Goal: Information Seeking & Learning: Find specific fact

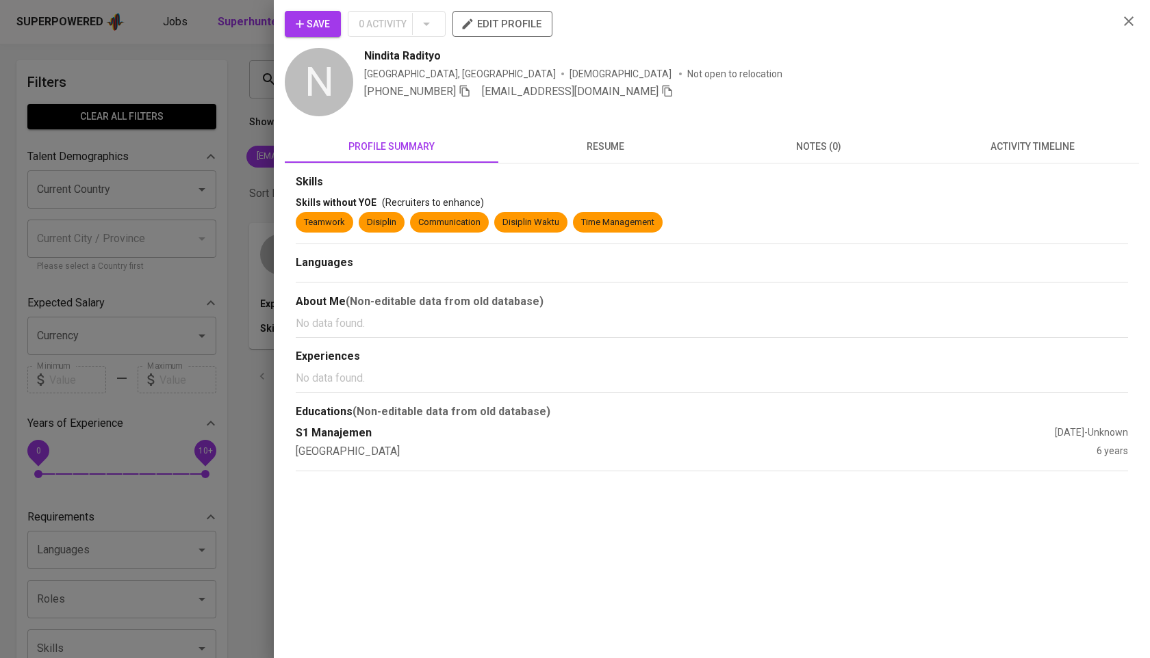
click at [242, 179] on div at bounding box center [575, 329] width 1150 height 658
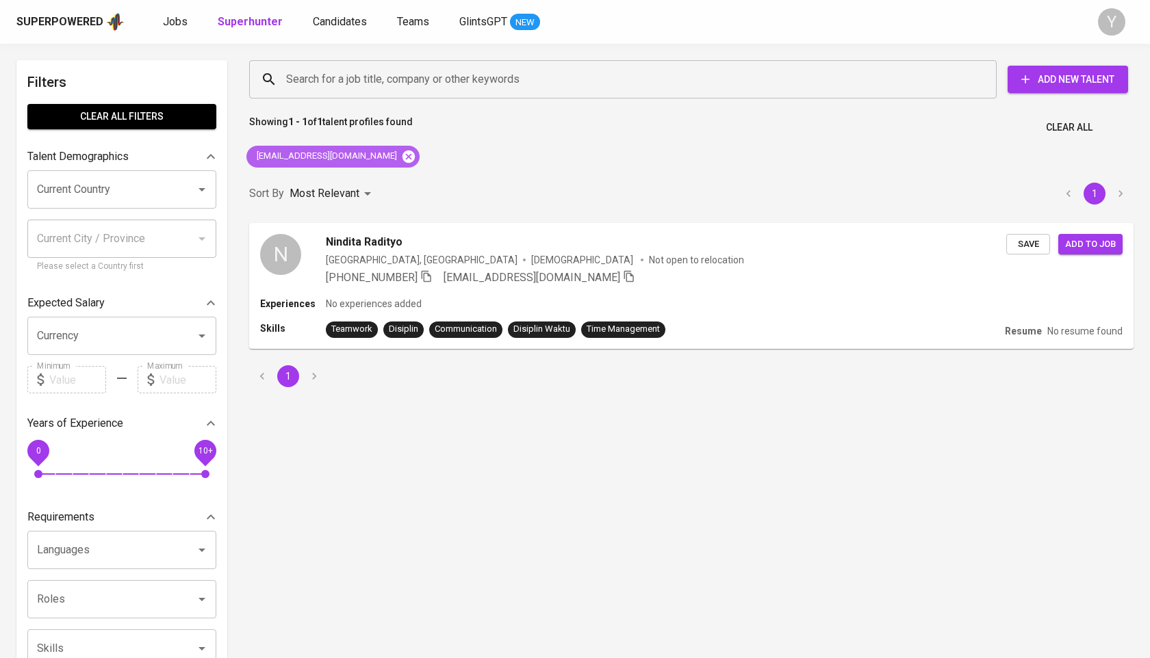
click at [401, 160] on icon at bounding box center [408, 156] width 15 height 15
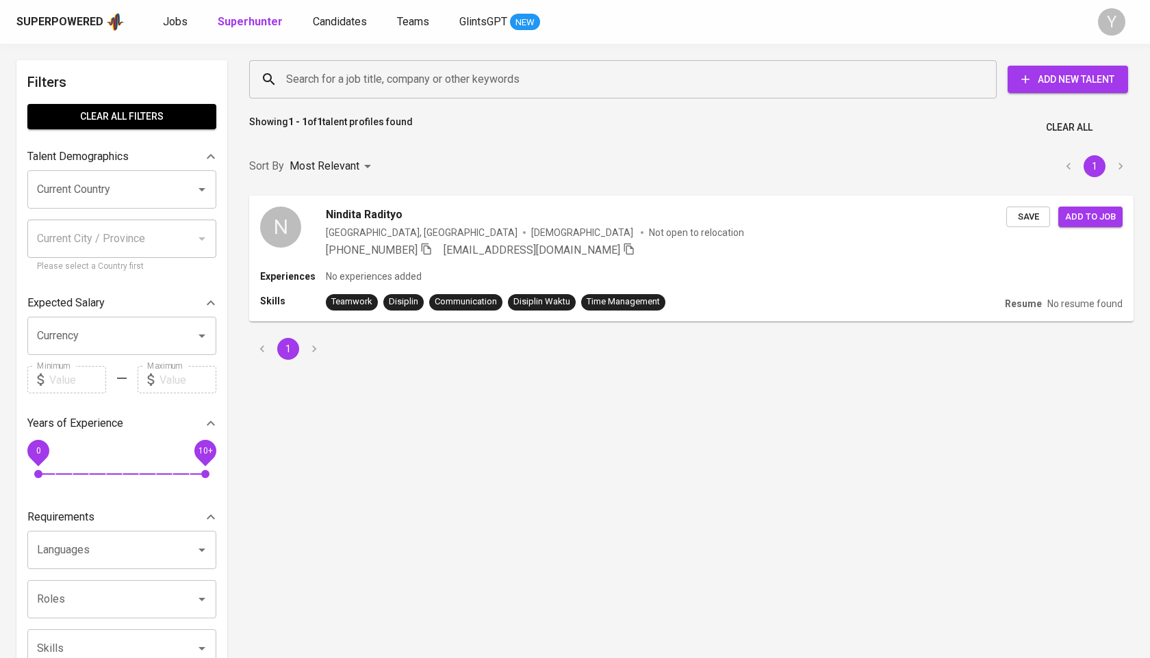
click at [361, 74] on input "Search for a job title, company or other keywords" at bounding box center [626, 79] width 687 height 26
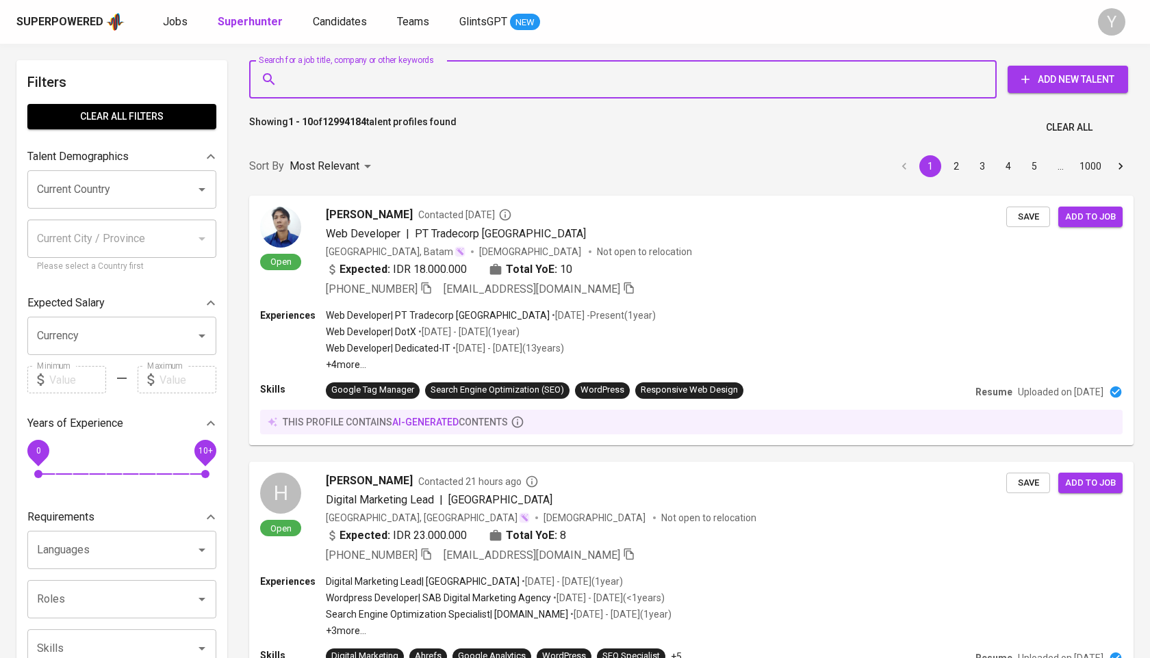
type input ":"
paste input "Nayaka Reswara"
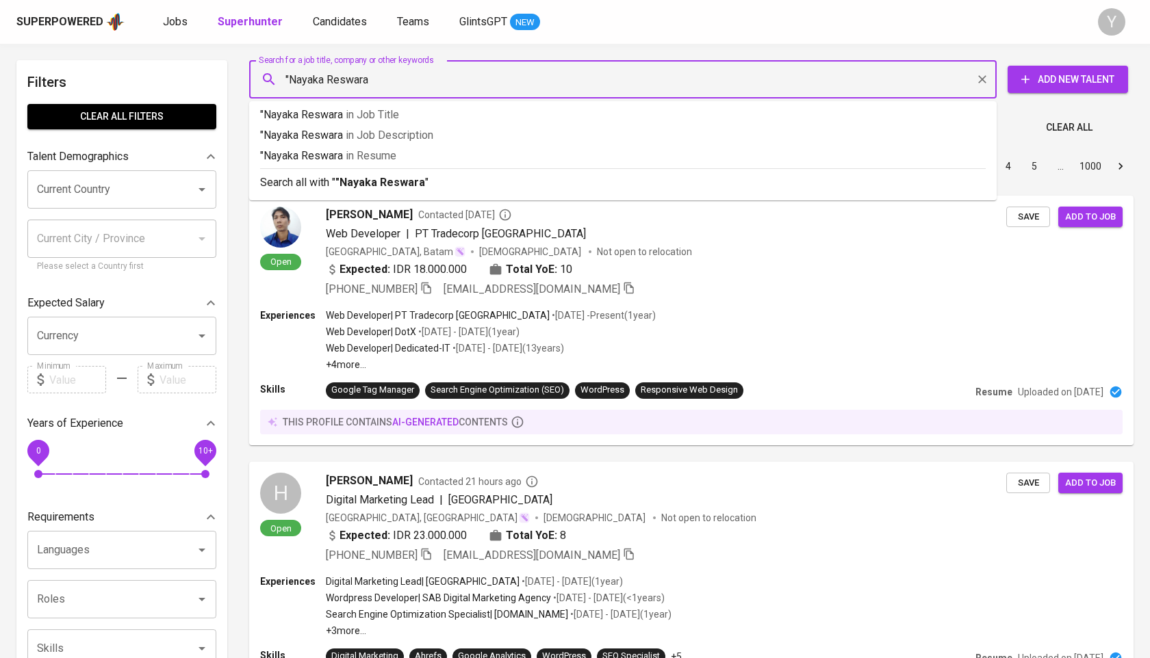
type input ""Nayaka Reswara""
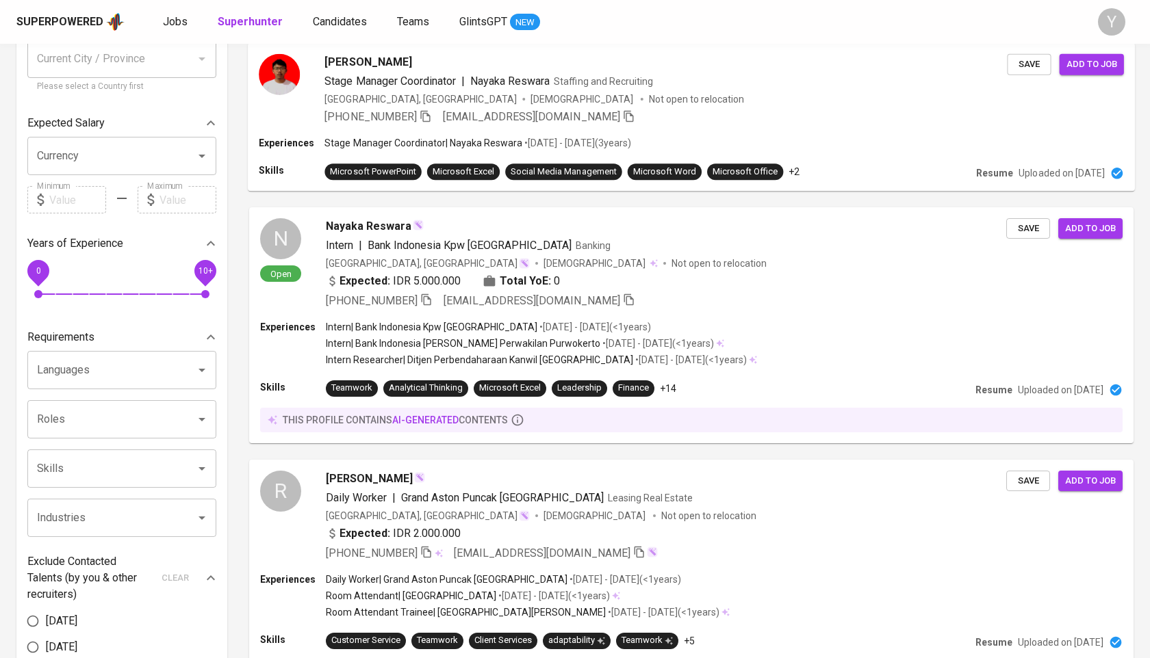
scroll to position [203, 0]
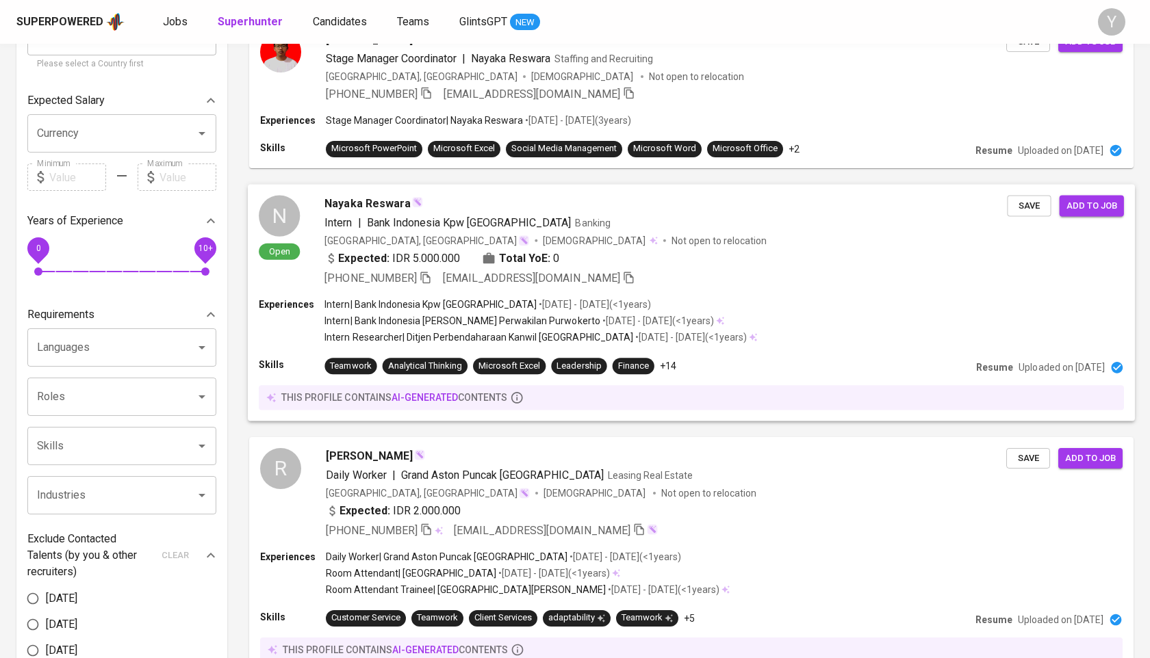
click at [615, 238] on div "[GEOGRAPHIC_DATA], [GEOGRAPHIC_DATA] [DEMOGRAPHIC_DATA] Not open to relocation" at bounding box center [665, 240] width 682 height 14
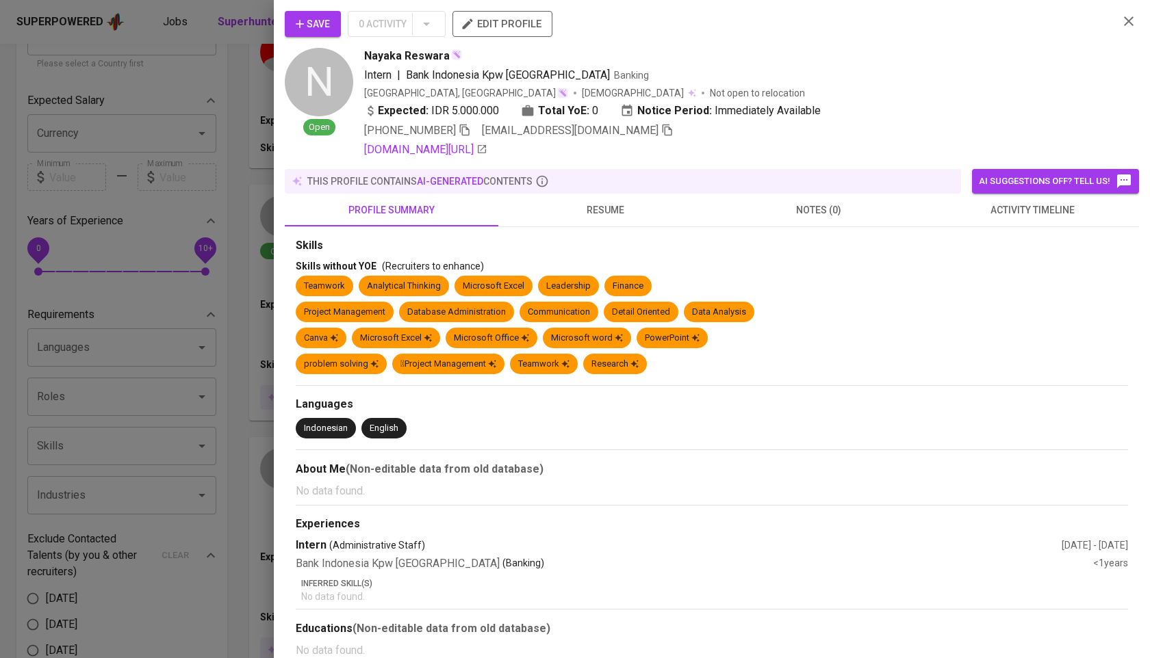
click at [239, 120] on div at bounding box center [575, 329] width 1150 height 658
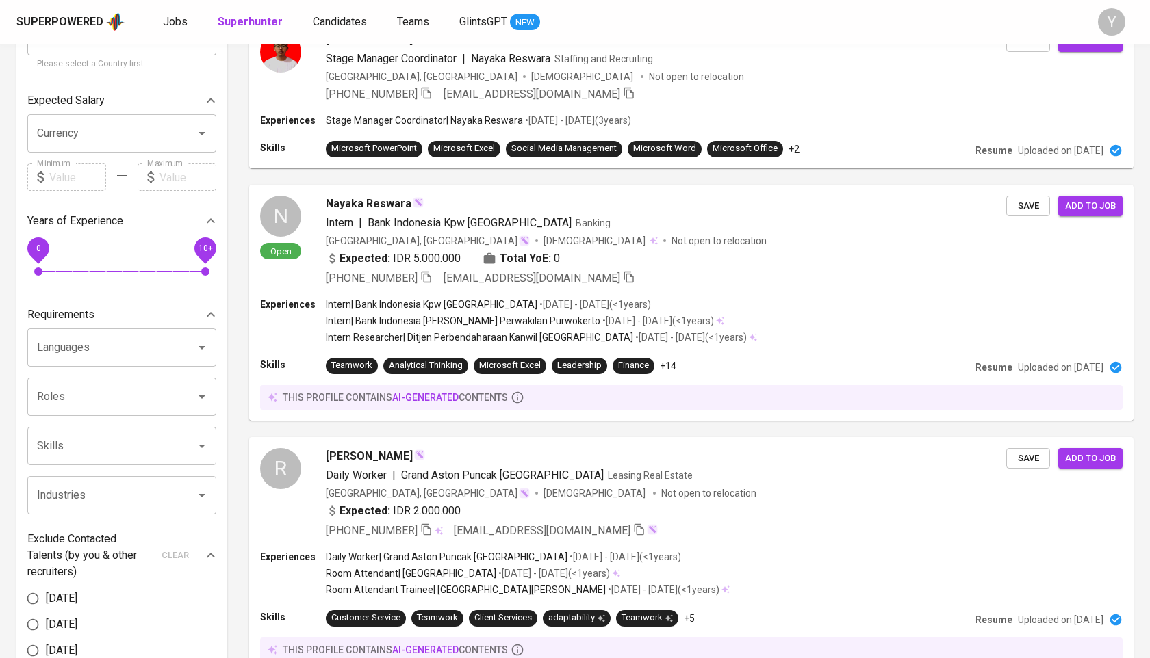
scroll to position [0, 0]
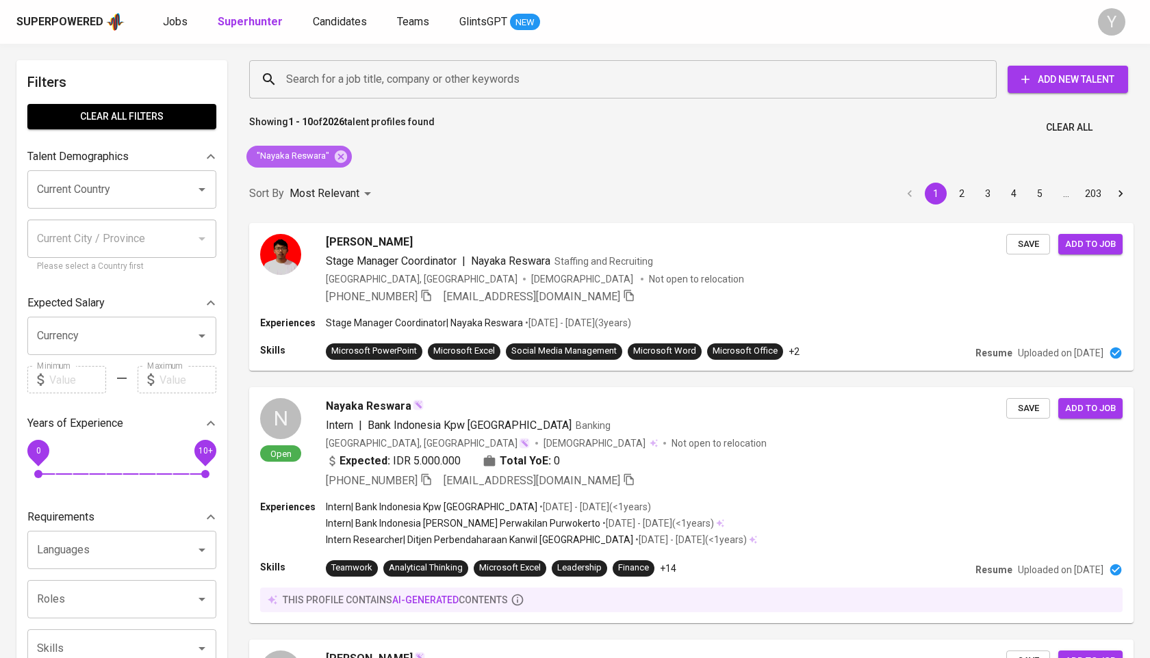
click at [347, 157] on div ""Nayaka Reswara"" at bounding box center [298, 157] width 105 height 22
click at [339, 157] on icon at bounding box center [340, 156] width 15 height 15
click at [367, 66] on div "Search for a job title, company or other keywords" at bounding box center [622, 79] width 747 height 38
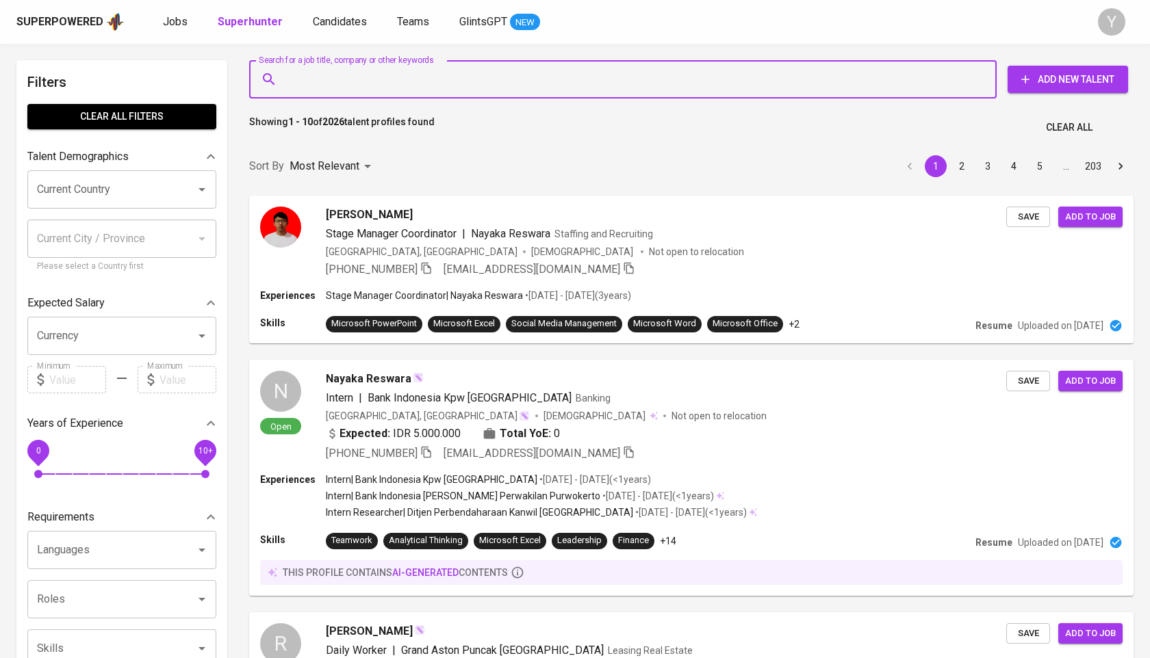
click at [368, 74] on input "Search for a job title, company or other keywords" at bounding box center [626, 79] width 687 height 26
paste input "[PERSON_NAME]"
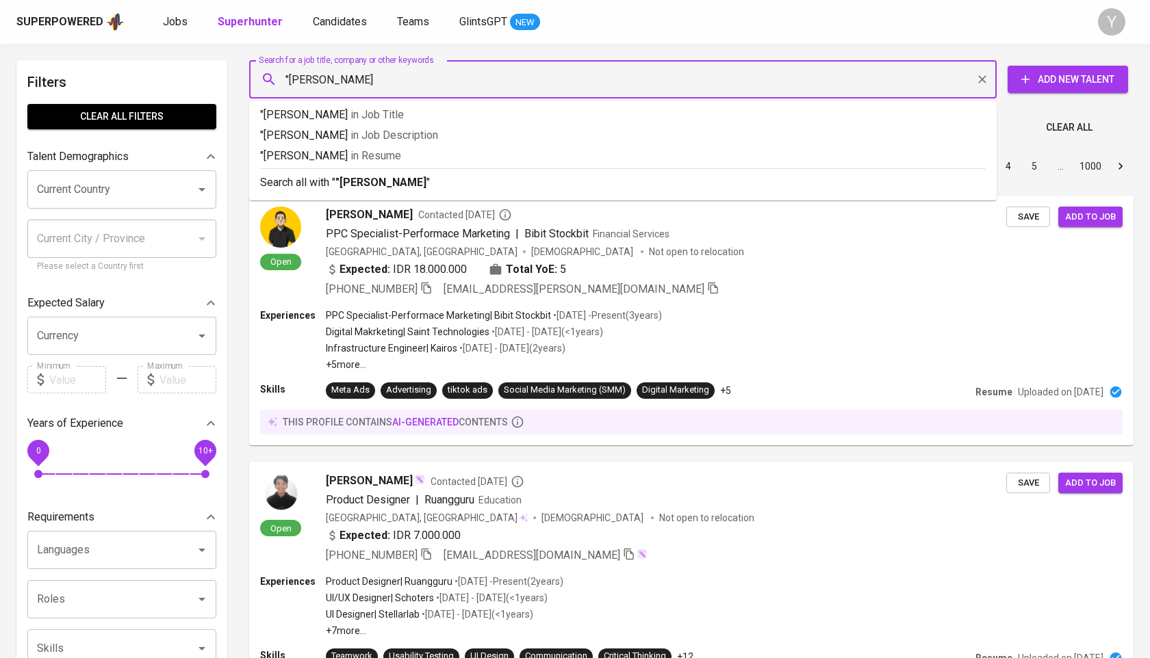
type input ""[PERSON_NAME]""
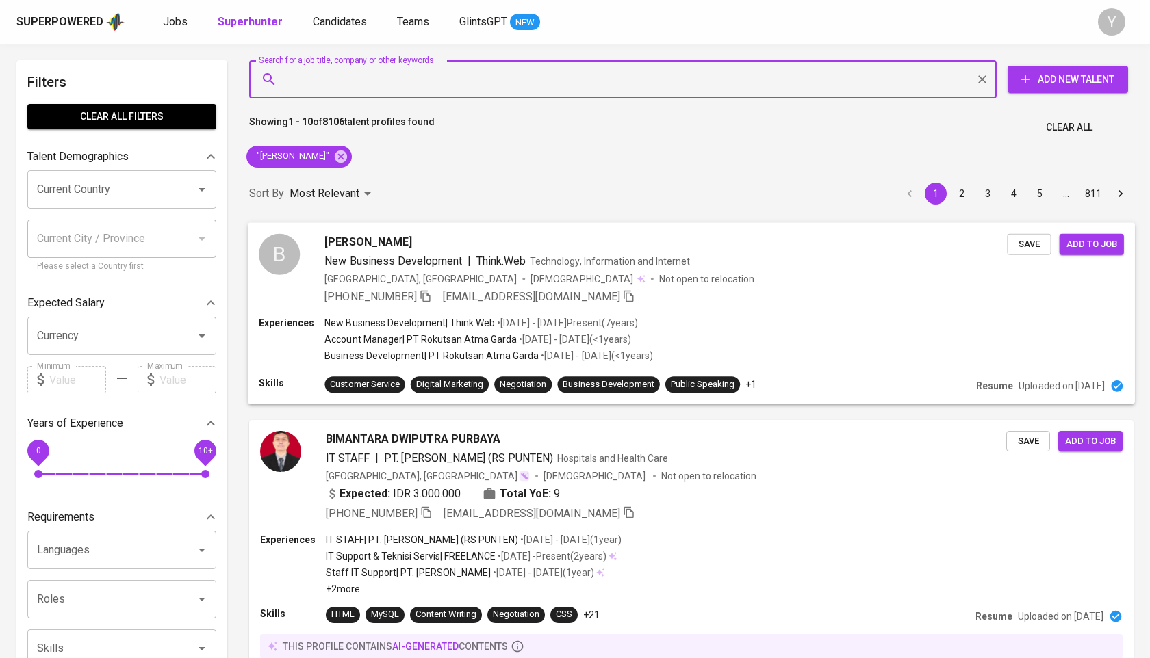
click at [580, 340] on p "• [DATE] - [DATE] ( <1 years )" at bounding box center [574, 340] width 114 height 14
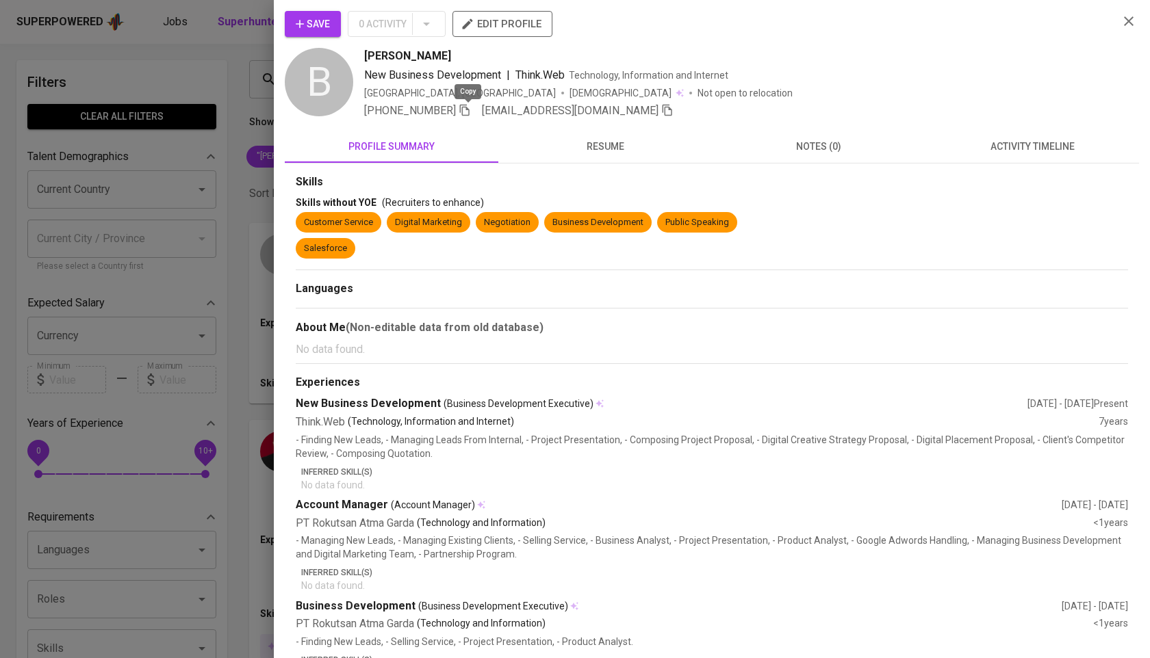
click at [467, 110] on icon "button" at bounding box center [464, 110] width 12 height 12
